Goal: Information Seeking & Learning: Learn about a topic

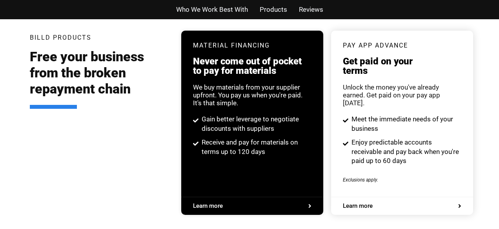
scroll to position [1488, 0]
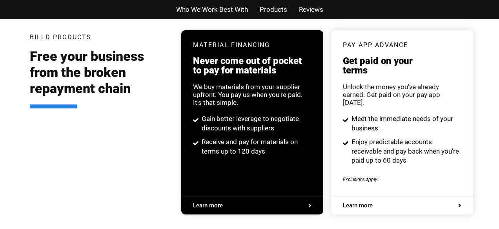
click at [359, 202] on span "Learn more" at bounding box center [358, 205] width 30 height 6
